Goal: Information Seeking & Learning: Compare options

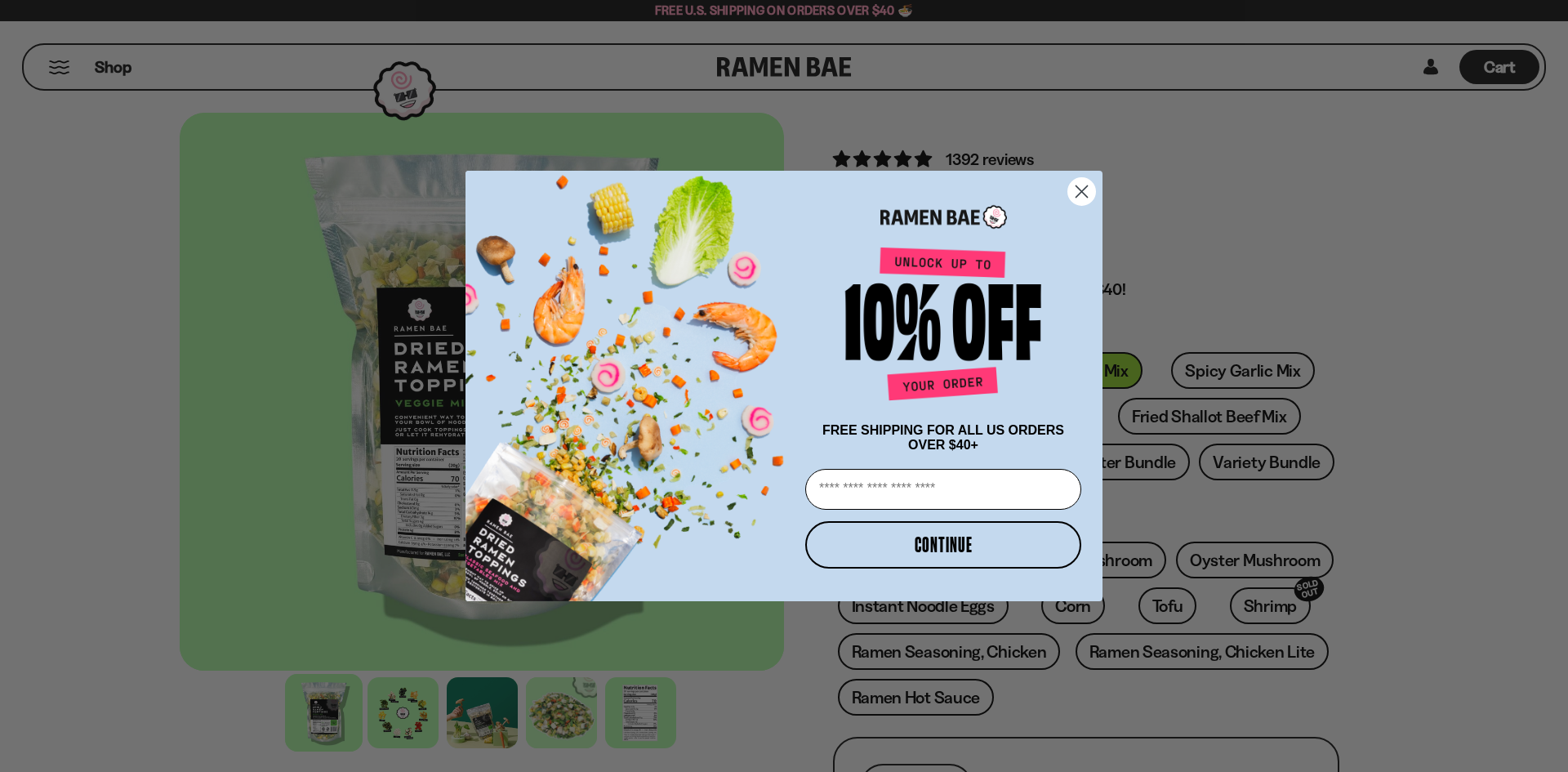
click at [1080, 178] on circle "Close dialog" at bounding box center [1082, 191] width 27 height 27
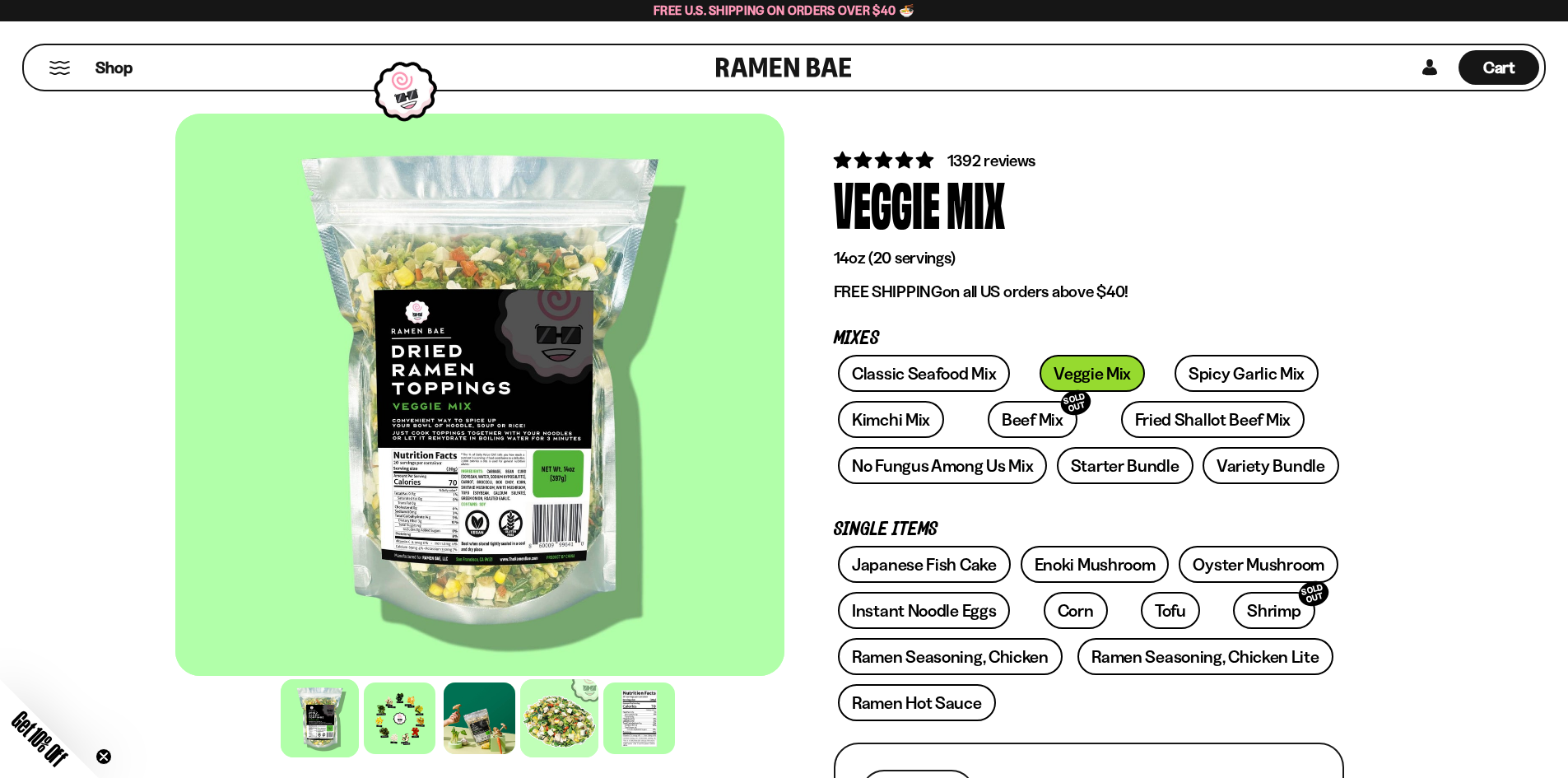
click at [565, 720] on div at bounding box center [559, 718] width 78 height 78
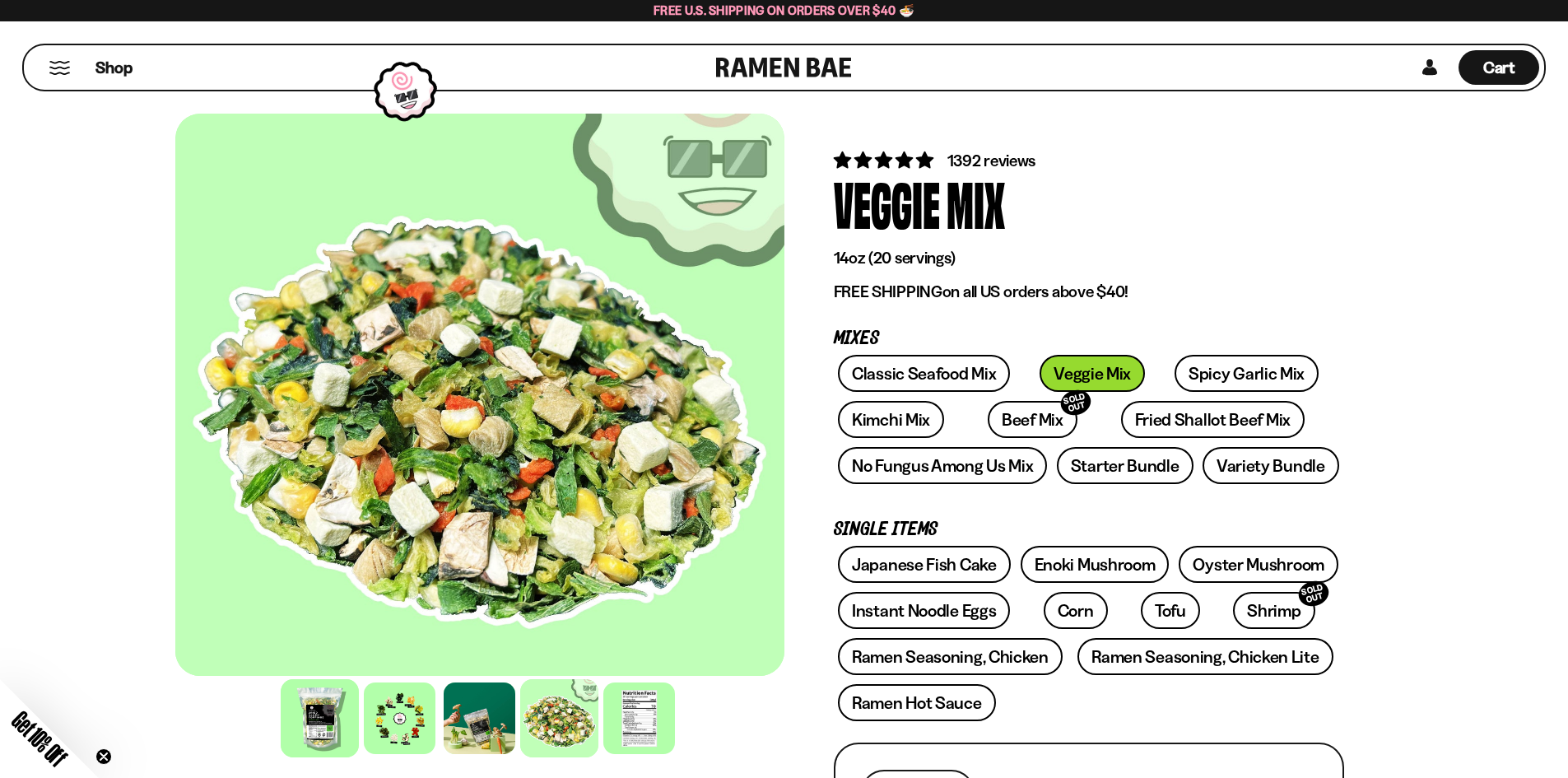
click at [321, 713] on div at bounding box center [319, 718] width 78 height 78
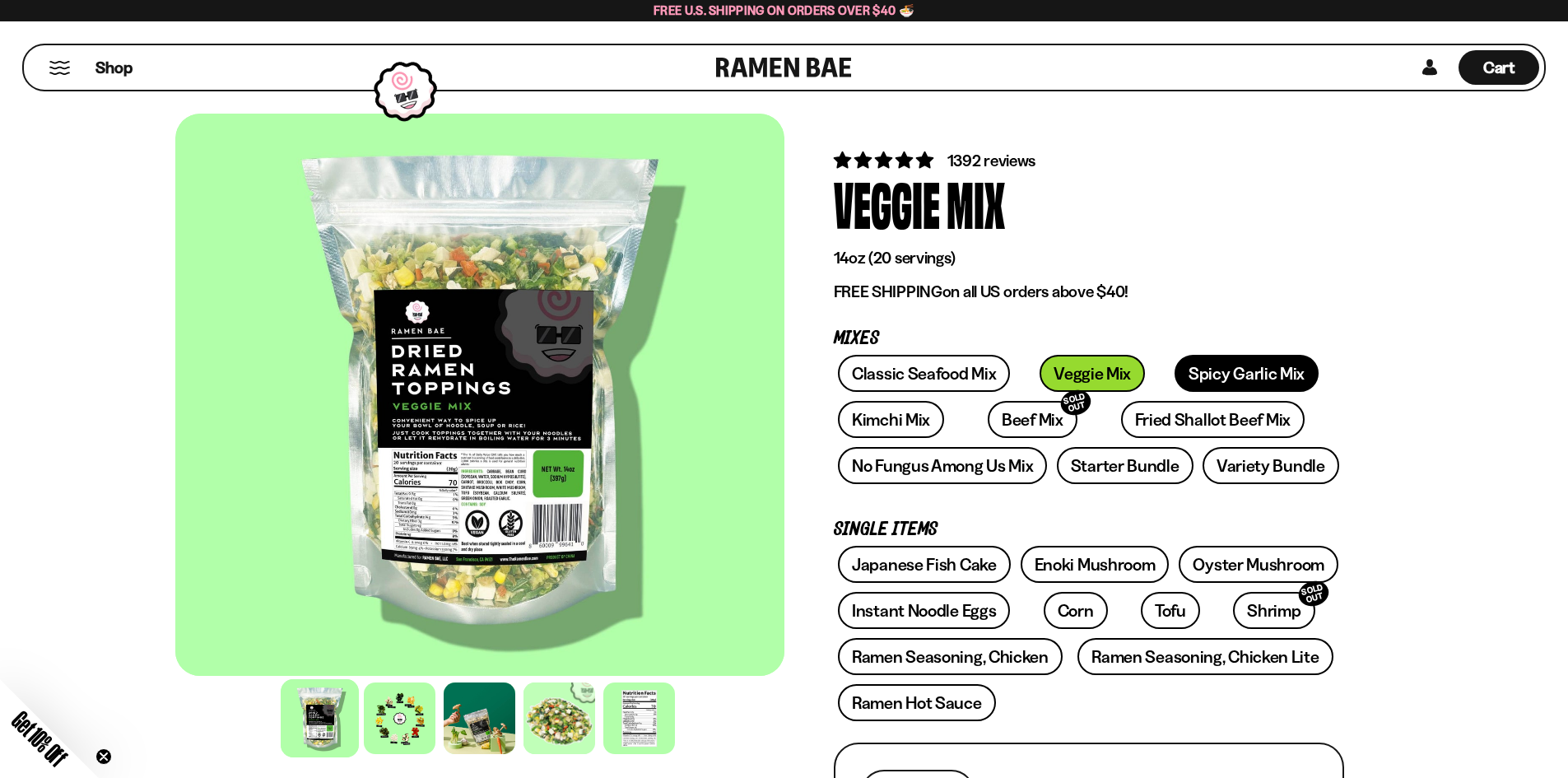
click at [1193, 359] on link "Spicy Garlic Mix" at bounding box center [1246, 373] width 144 height 37
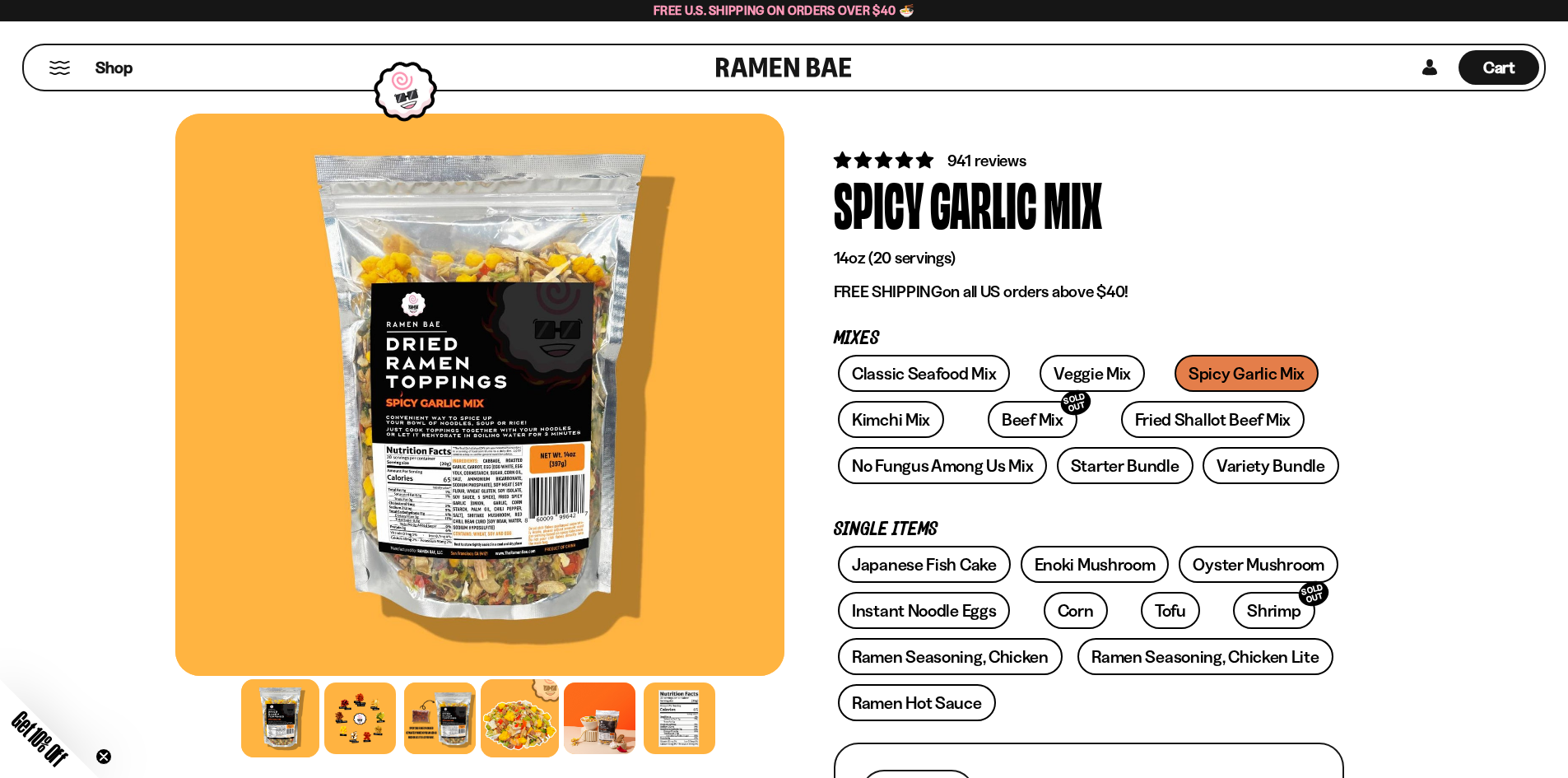
click at [529, 749] on div at bounding box center [520, 718] width 78 height 78
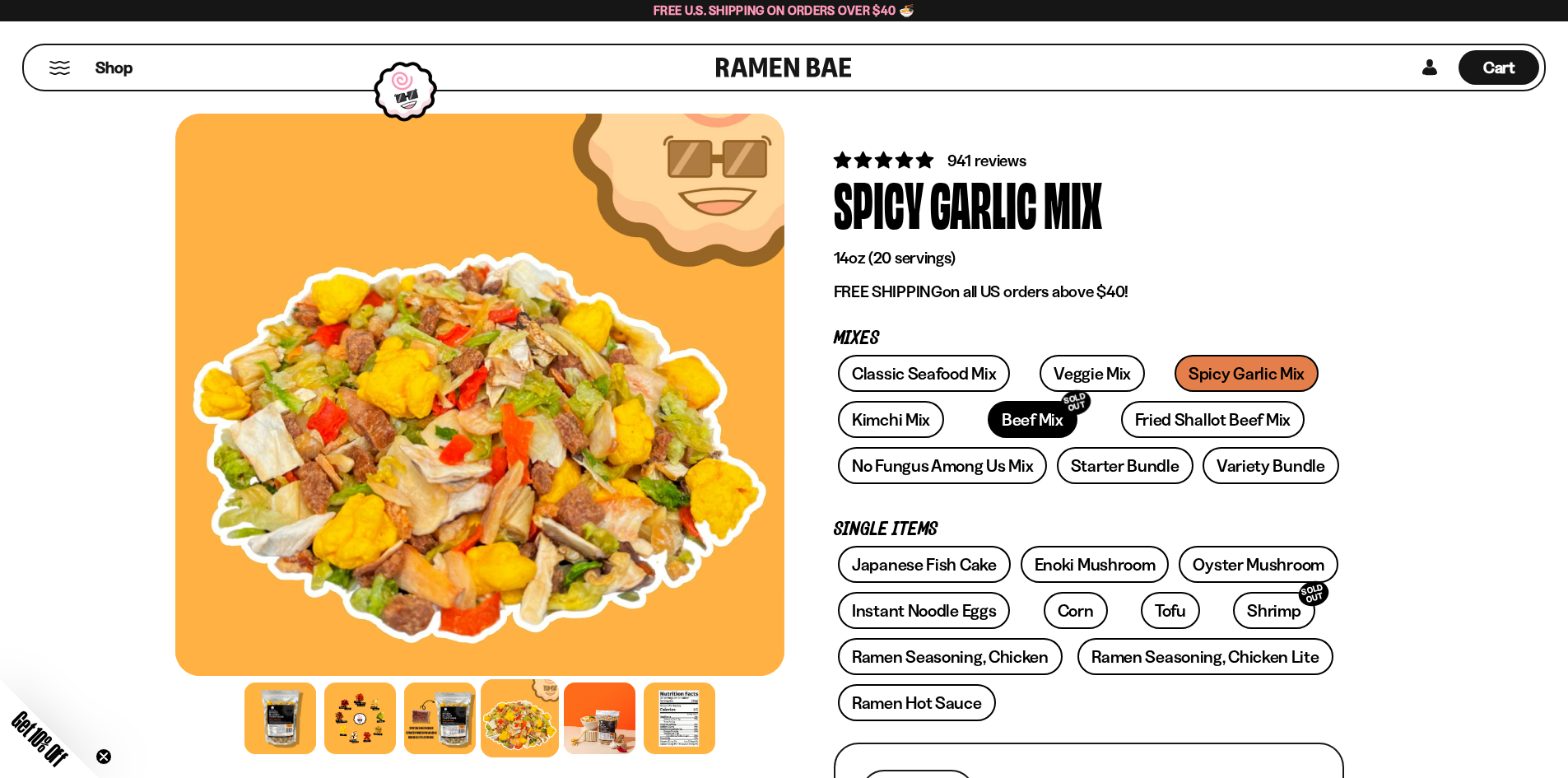
click at [988, 411] on link "Beef Mix SOLD OUT" at bounding box center [1033, 419] width 90 height 37
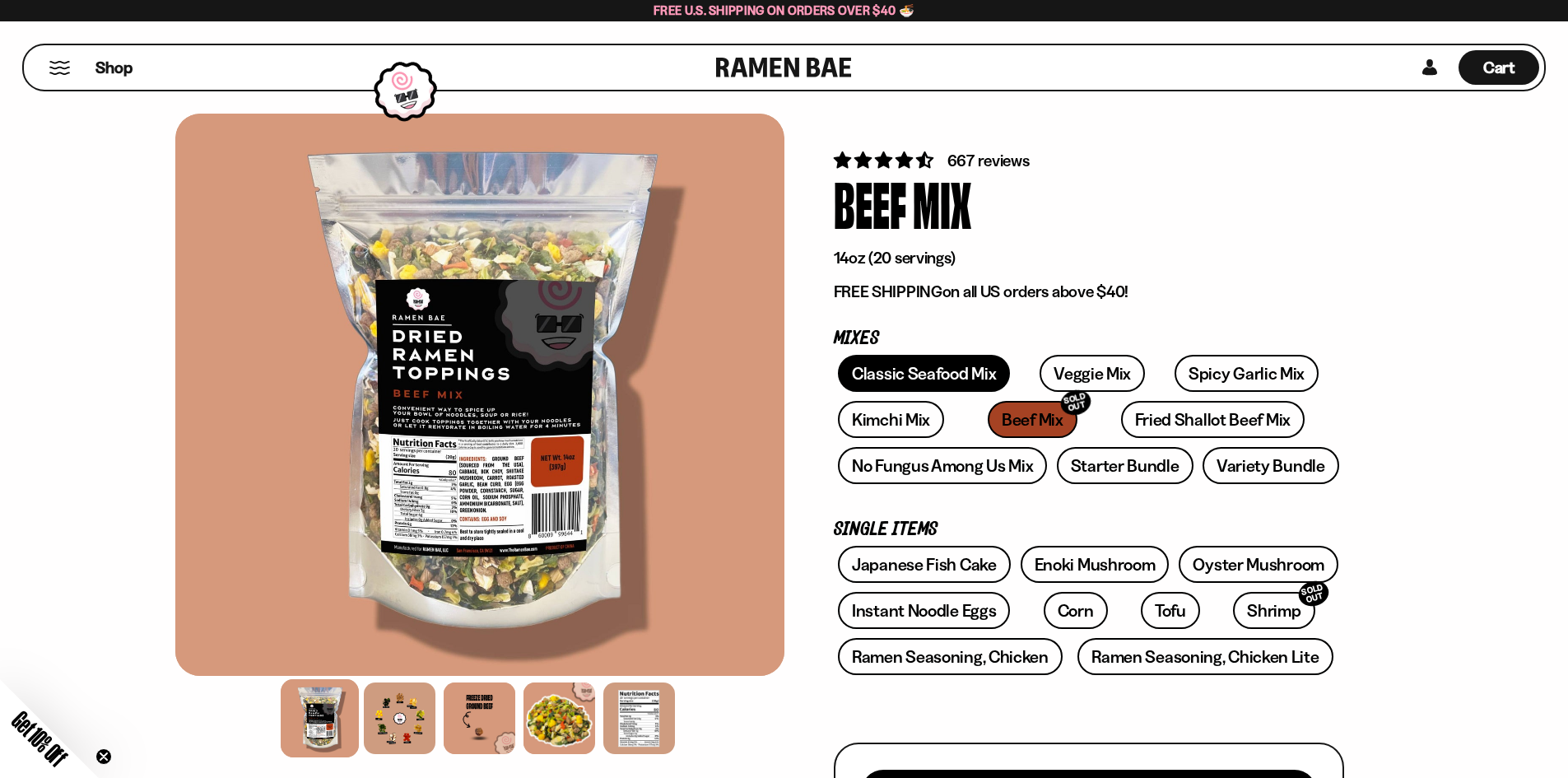
click at [918, 364] on link "Classic Seafood Mix" at bounding box center [924, 373] width 172 height 37
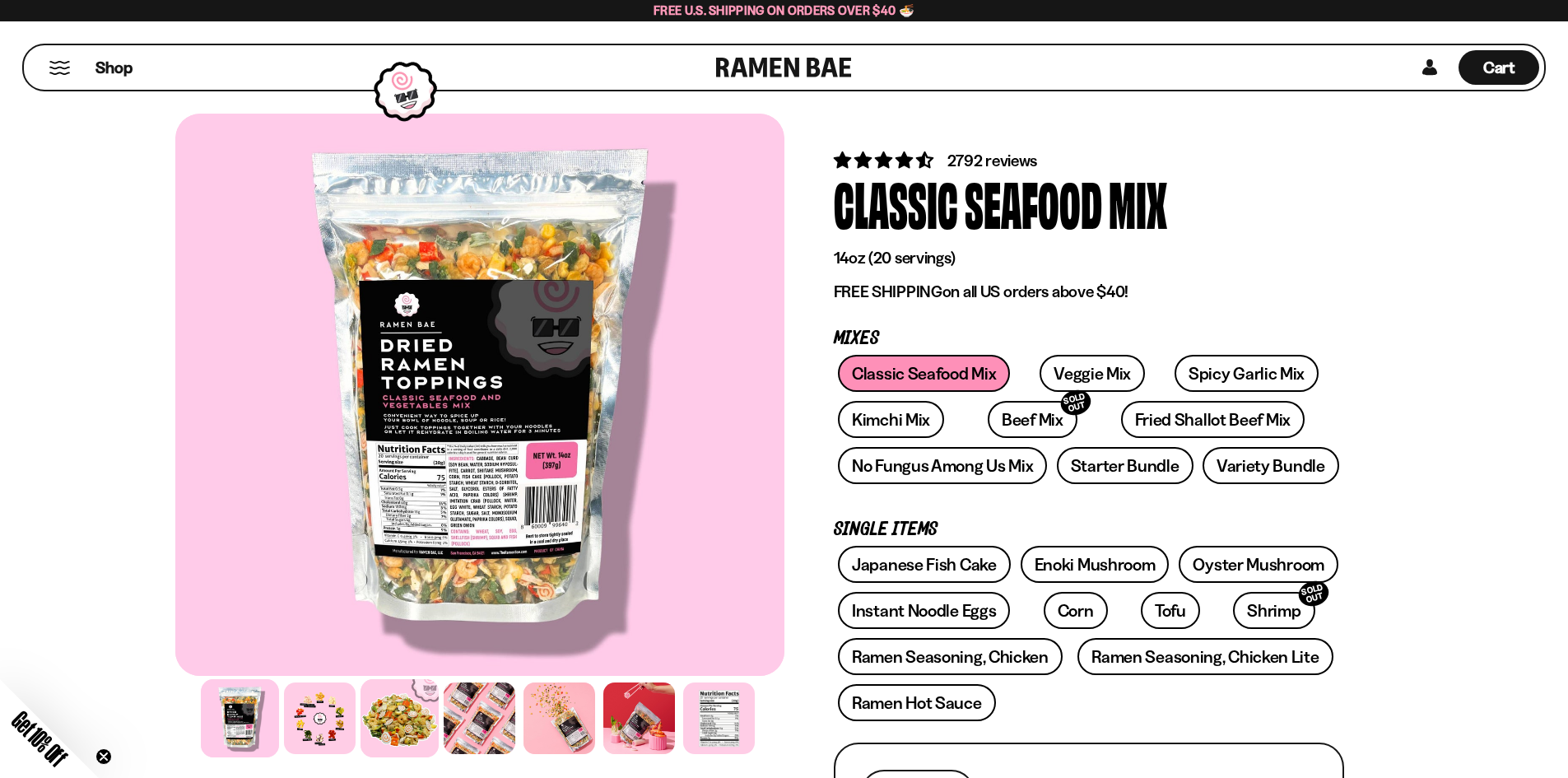
click at [409, 710] on div at bounding box center [399, 718] width 78 height 78
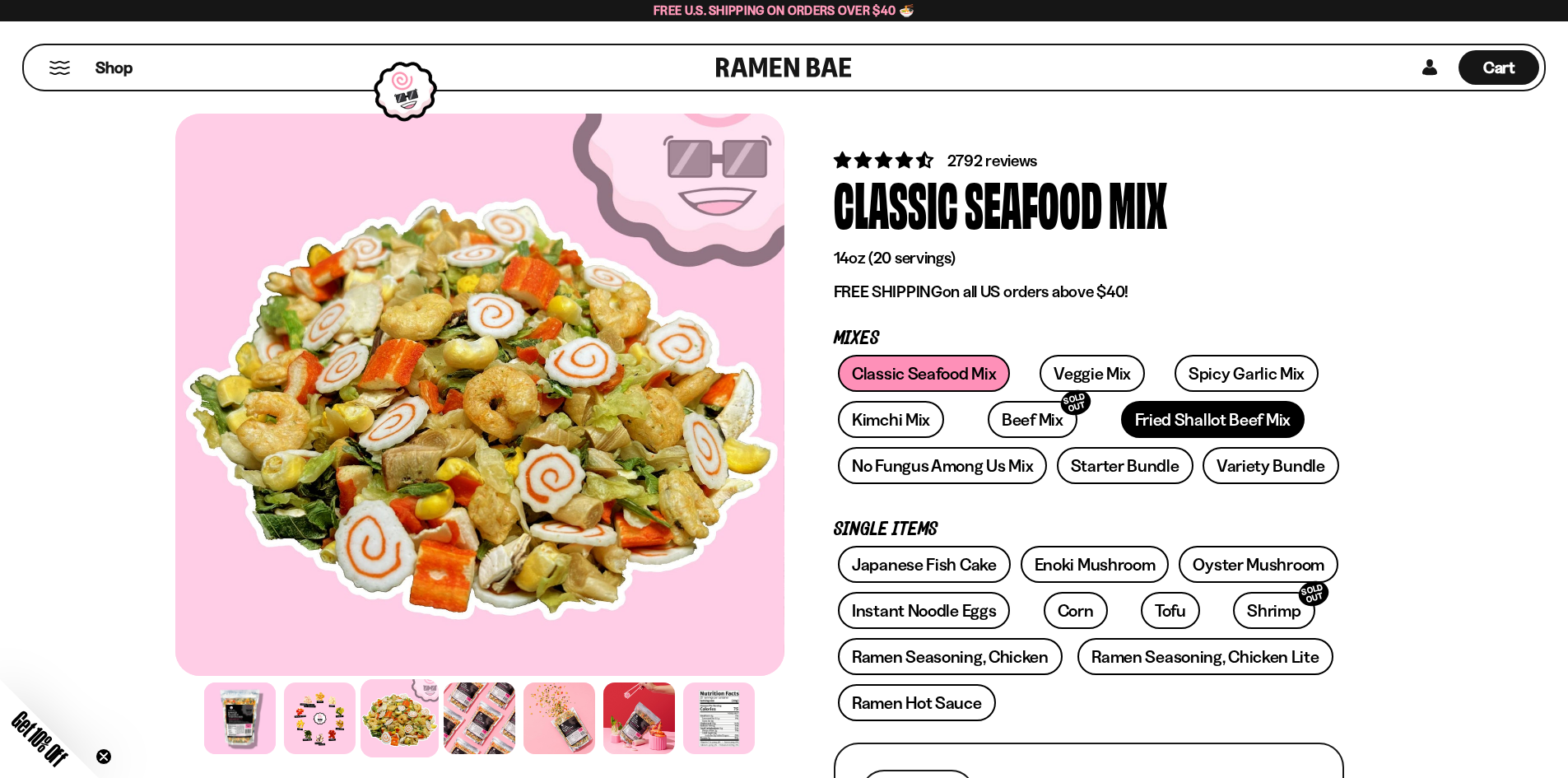
click at [1159, 411] on link "Fried Shallot Beef Mix" at bounding box center [1212, 419] width 184 height 37
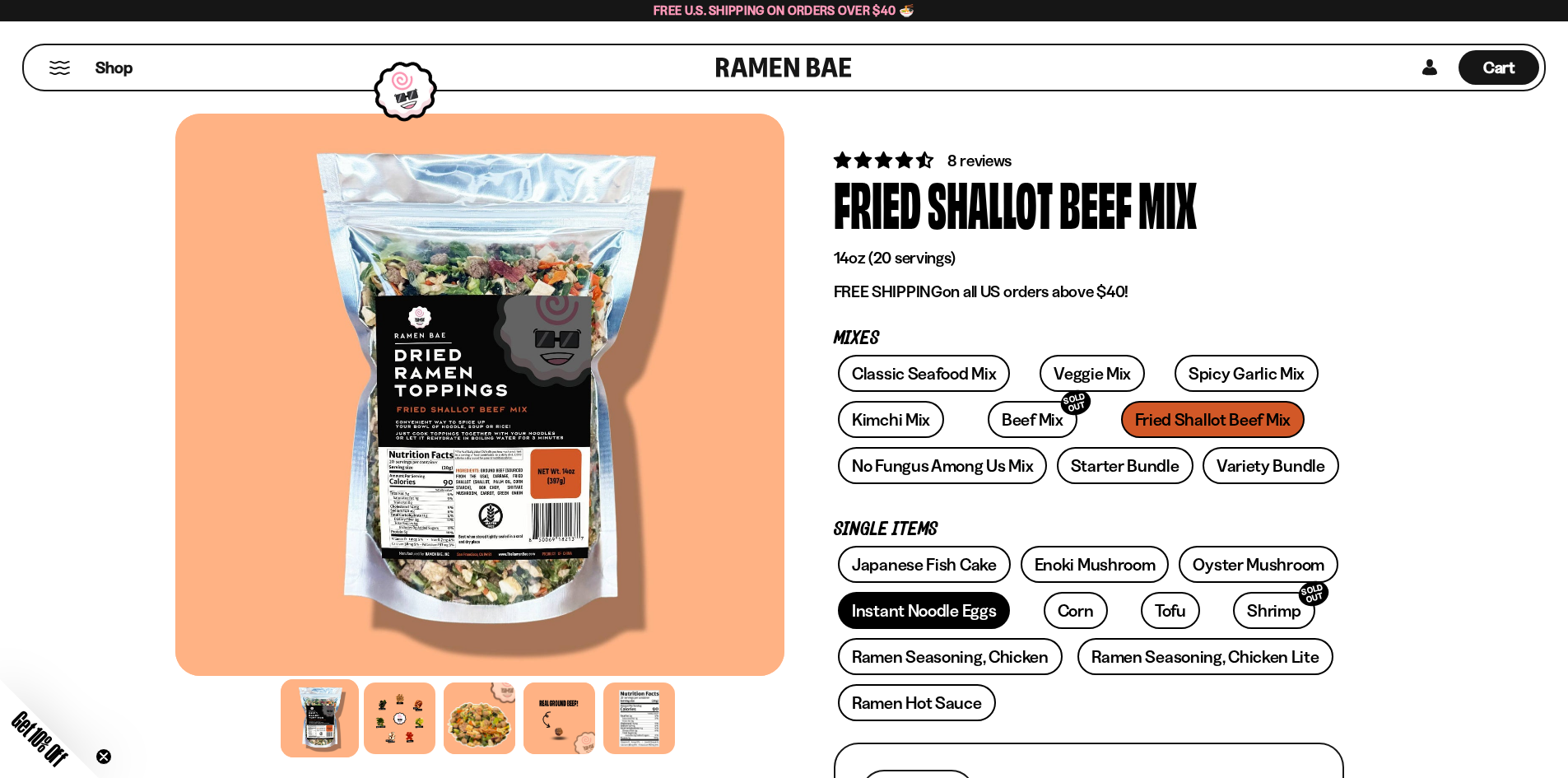
click at [926, 614] on link "Instant Noodle Eggs" at bounding box center [924, 610] width 172 height 37
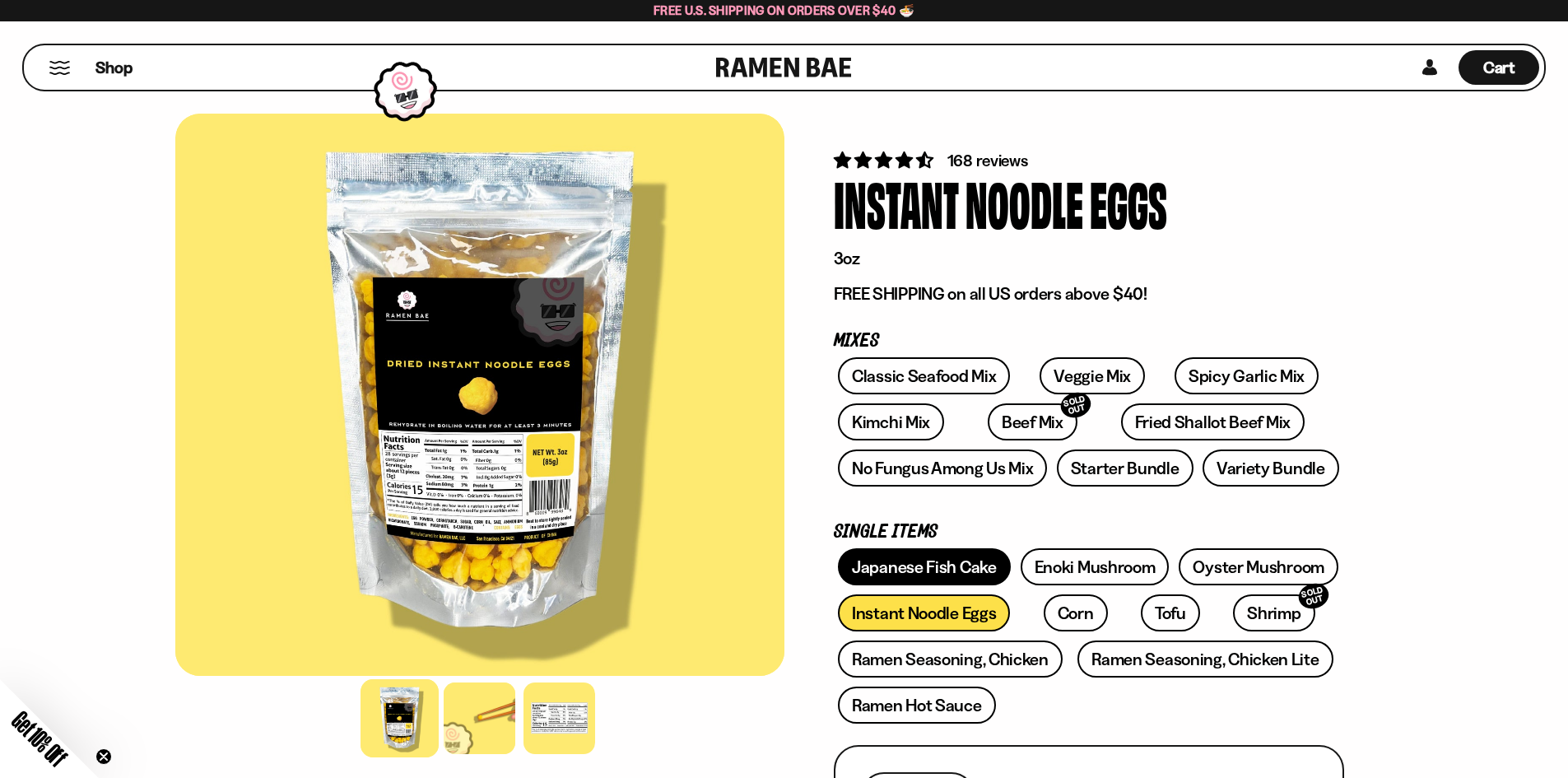
click at [936, 574] on link "Japanese Fish Cake" at bounding box center [924, 566] width 173 height 37
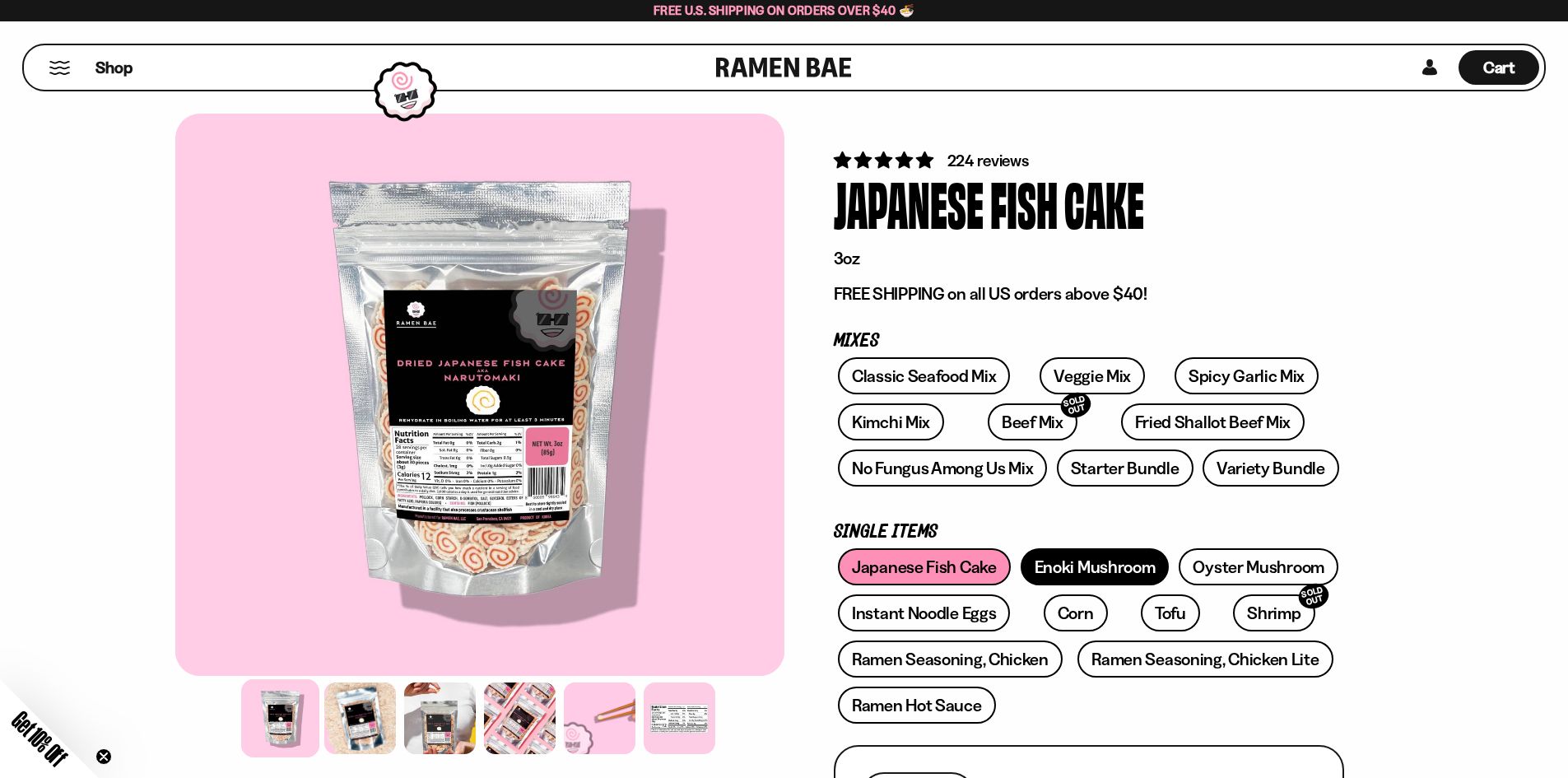
click at [1098, 575] on link "Enoki Mushroom" at bounding box center [1095, 566] width 149 height 37
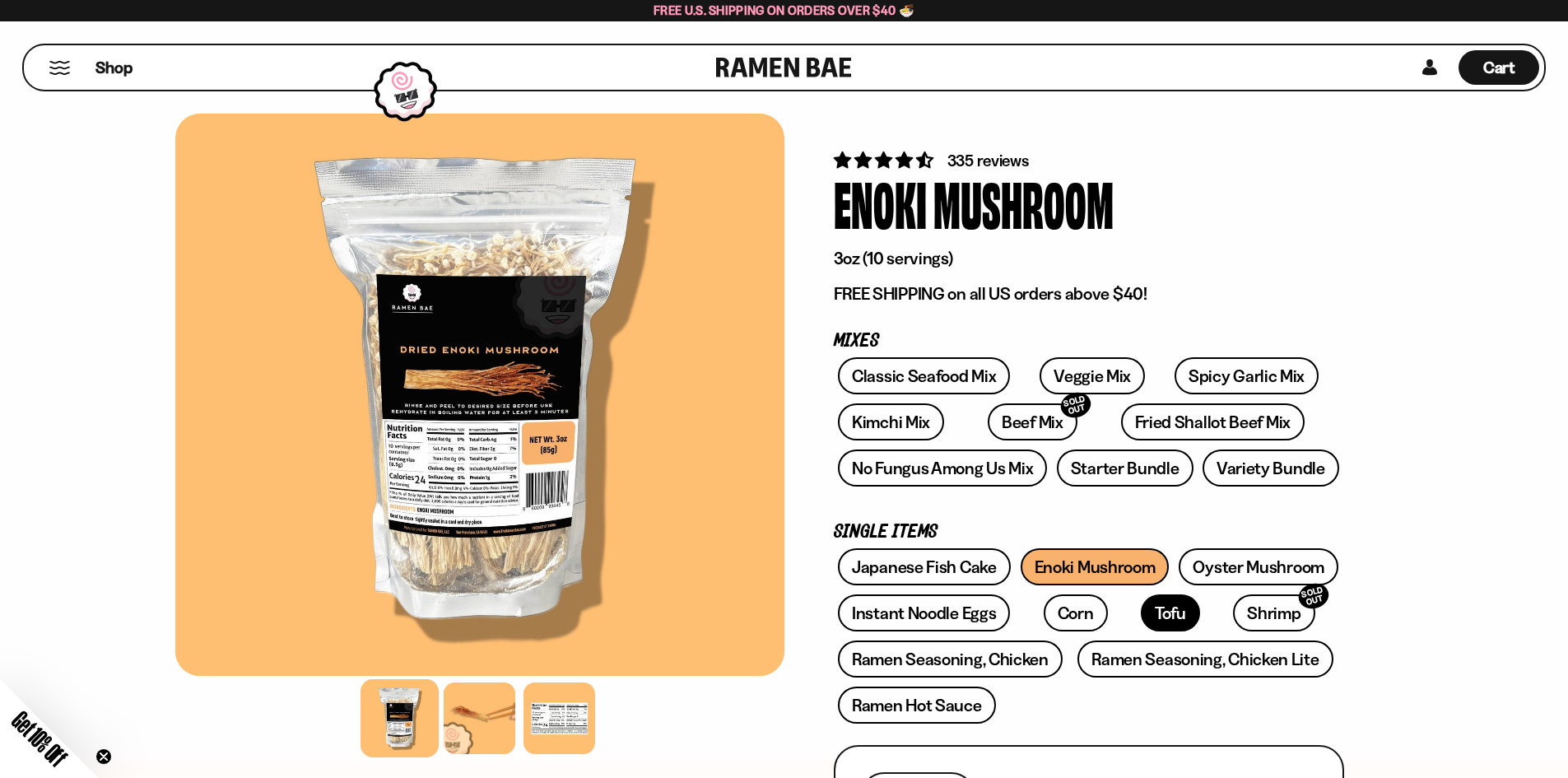
click at [1141, 614] on link "Tofu" at bounding box center [1170, 612] width 59 height 37
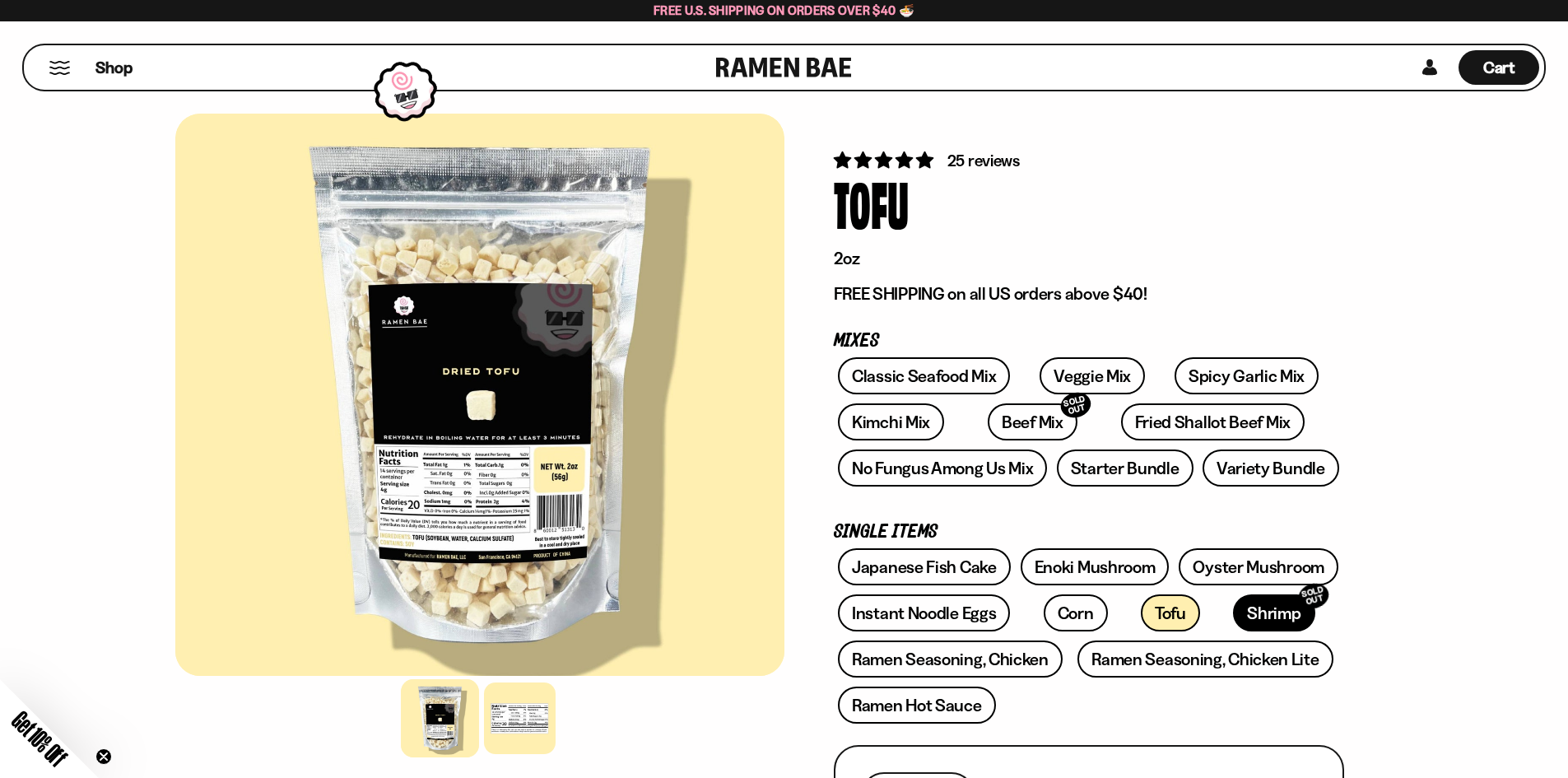
click at [1233, 622] on link "Shrimp SOLD OUT" at bounding box center [1273, 612] width 82 height 37
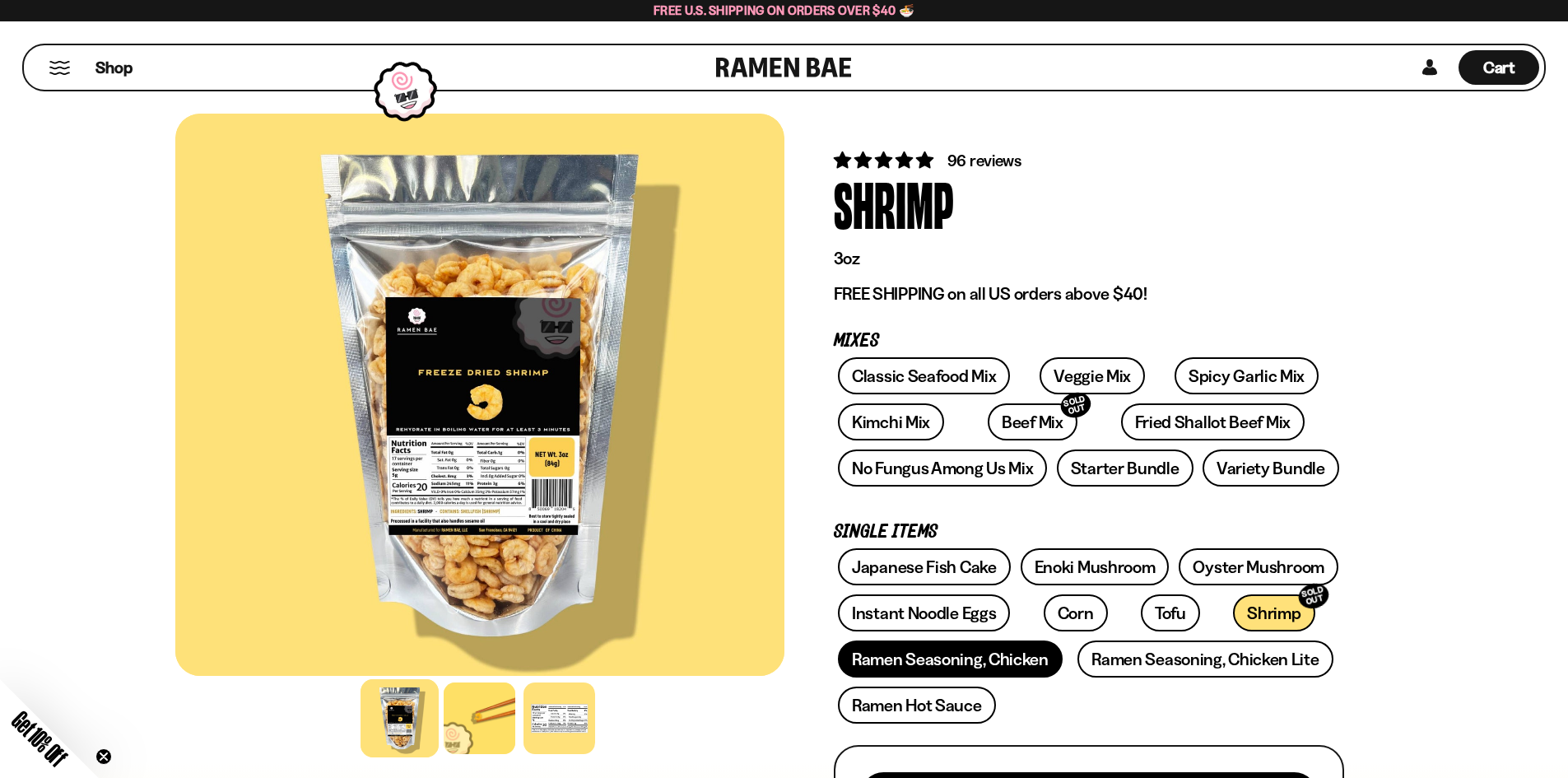
click at [969, 658] on link "Ramen Seasoning, Chicken" at bounding box center [950, 659] width 225 height 37
